Goal: Complete application form: Complete application form

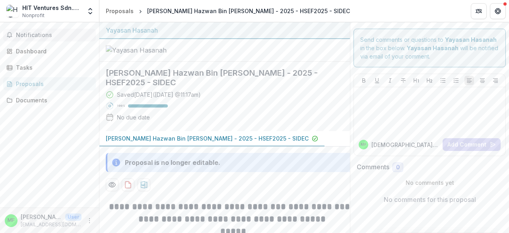
click at [39, 35] on span "Notifications" at bounding box center [54, 35] width 77 height 7
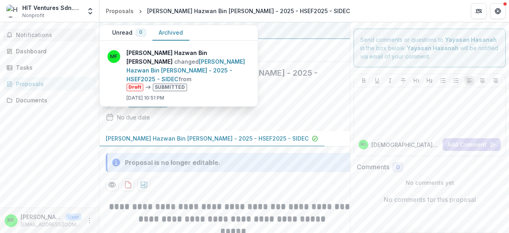
click at [170, 30] on button "Archived" at bounding box center [170, 33] width 37 height 16
click at [53, 66] on div "Tasks" at bounding box center [53, 67] width 74 height 8
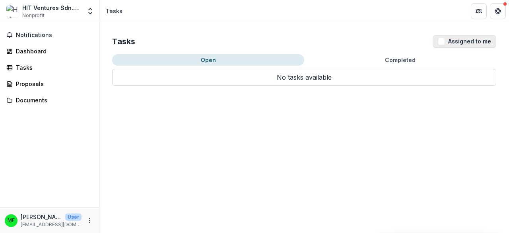
click at [443, 46] on button "Assigned to me" at bounding box center [465, 41] width 64 height 13
click at [37, 86] on div "Proposals" at bounding box center [53, 84] width 74 height 8
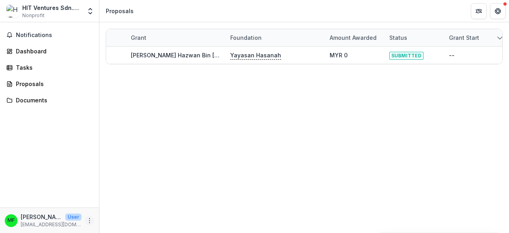
click at [90, 222] on icon "More" at bounding box center [89, 220] width 6 height 6
click at [124, 214] on button "Logout" at bounding box center [141, 216] width 85 height 13
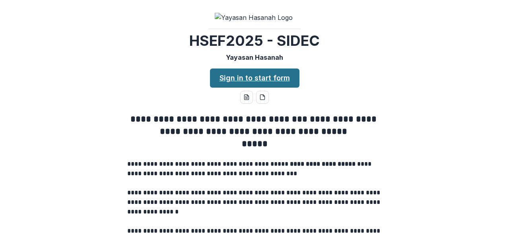
click at [273, 88] on link "Sign in to start form" at bounding box center [255, 77] width 90 height 19
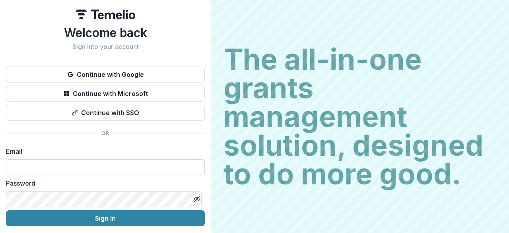
click at [78, 168] on input at bounding box center [105, 167] width 199 height 16
type input "**********"
click at [196, 199] on icon "Toggle password visibility" at bounding box center [197, 199] width 6 height 6
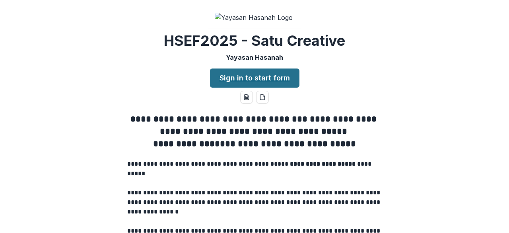
click at [246, 88] on link "Sign in to start form" at bounding box center [255, 77] width 90 height 19
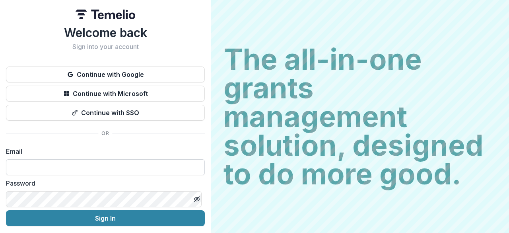
click at [109, 167] on input at bounding box center [105, 167] width 199 height 16
type input "**********"
click at [195, 197] on icon "Toggle password visibility" at bounding box center [197, 198] width 4 height 3
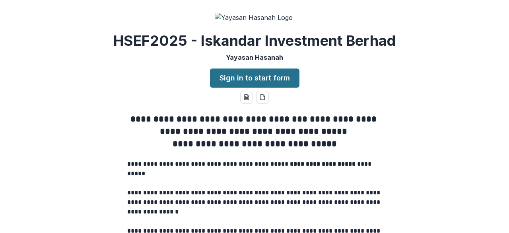
click at [267, 88] on link "Sign in to start form" at bounding box center [255, 77] width 90 height 19
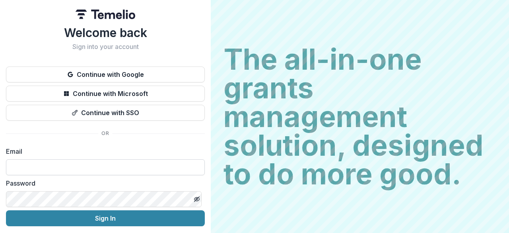
click at [85, 165] on input at bounding box center [105, 167] width 199 height 16
click at [195, 197] on icon "Toggle password visibility" at bounding box center [197, 198] width 4 height 3
click at [138, 170] on input "**********" at bounding box center [105, 167] width 199 height 16
type input "*"
type input "**********"
